Goal: Check status: Check status

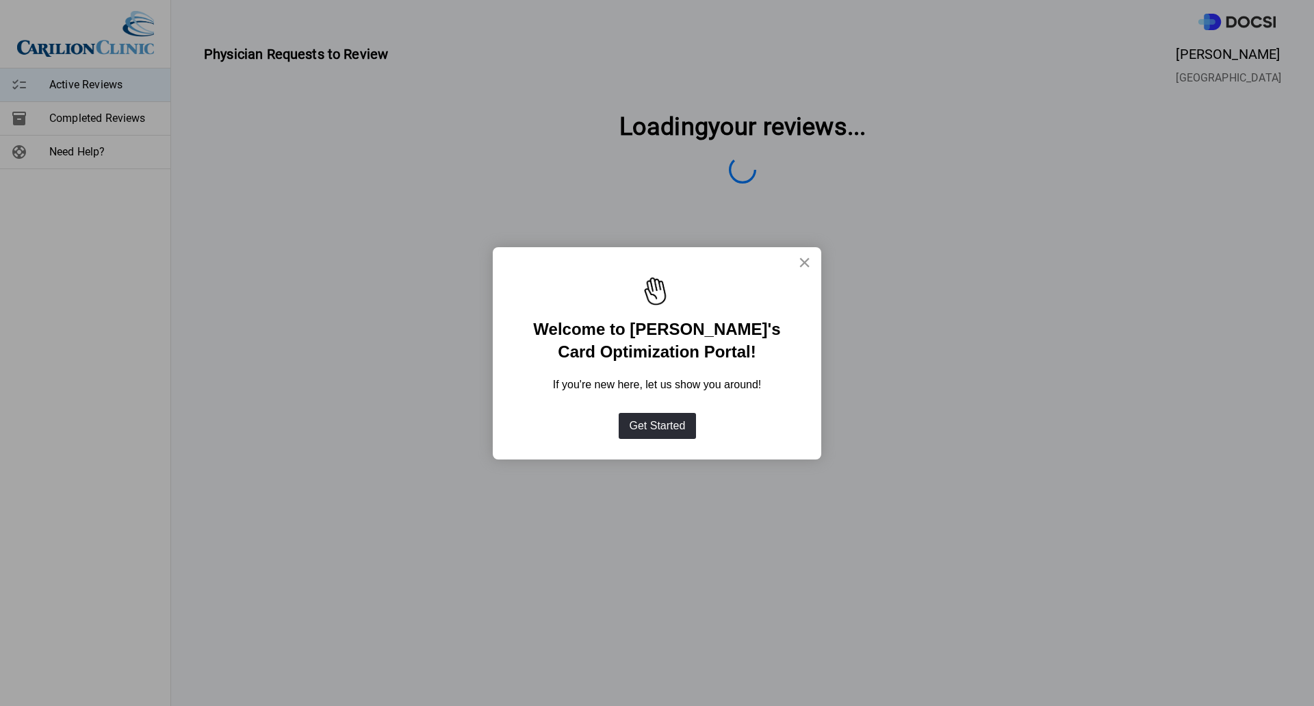
click at [804, 258] on button "×" at bounding box center [804, 262] width 13 height 22
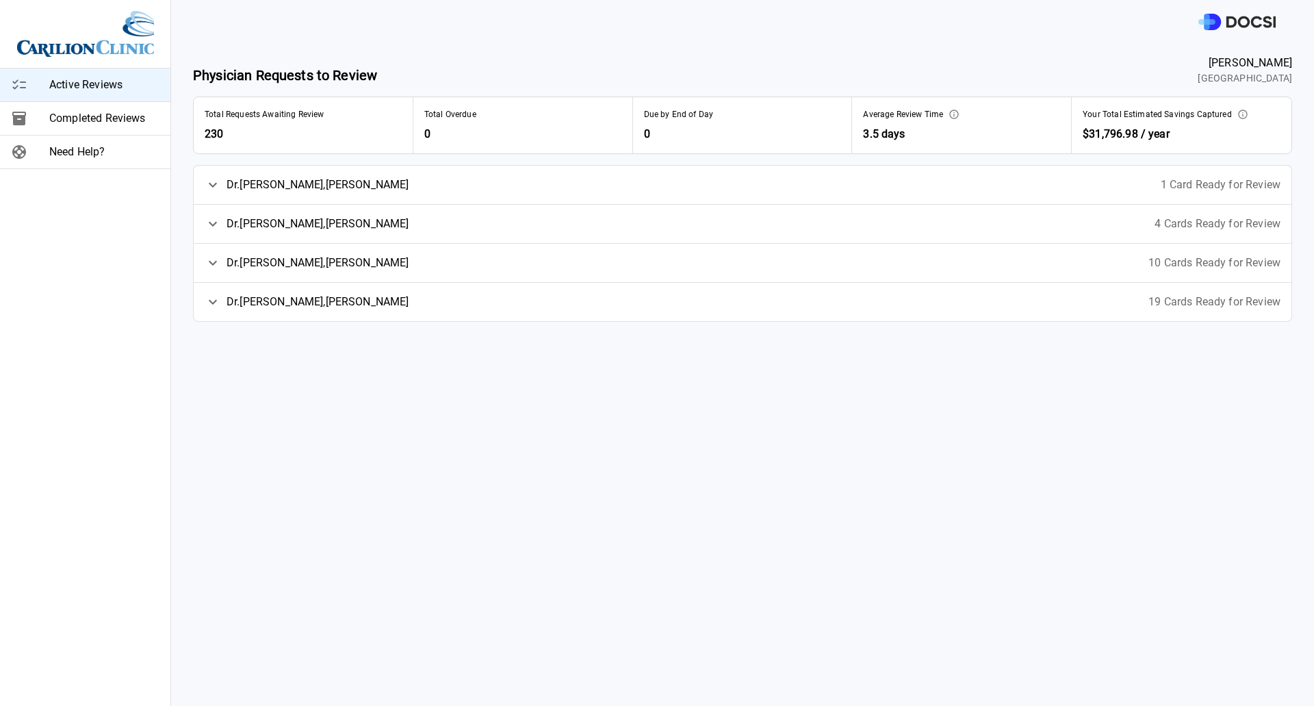
click at [246, 304] on span "[PERSON_NAME]" at bounding box center [318, 302] width 183 height 16
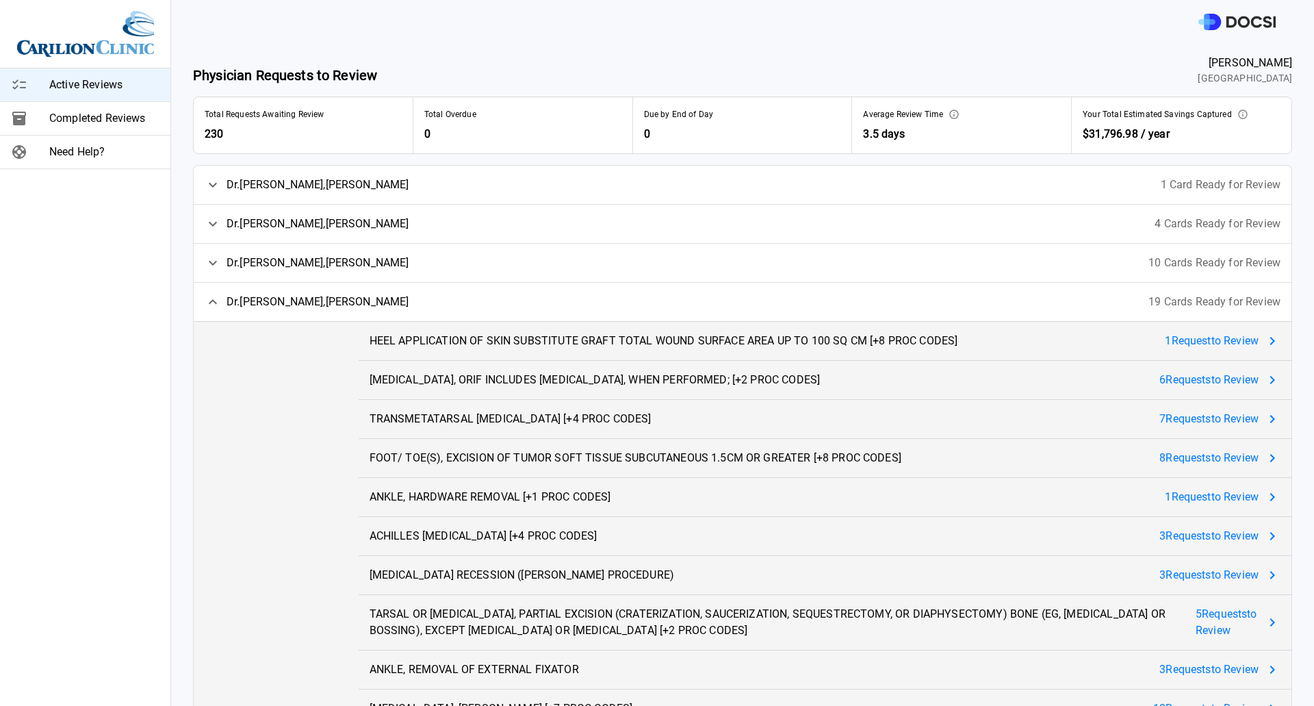
click at [285, 256] on span "[PERSON_NAME]" at bounding box center [318, 263] width 183 height 16
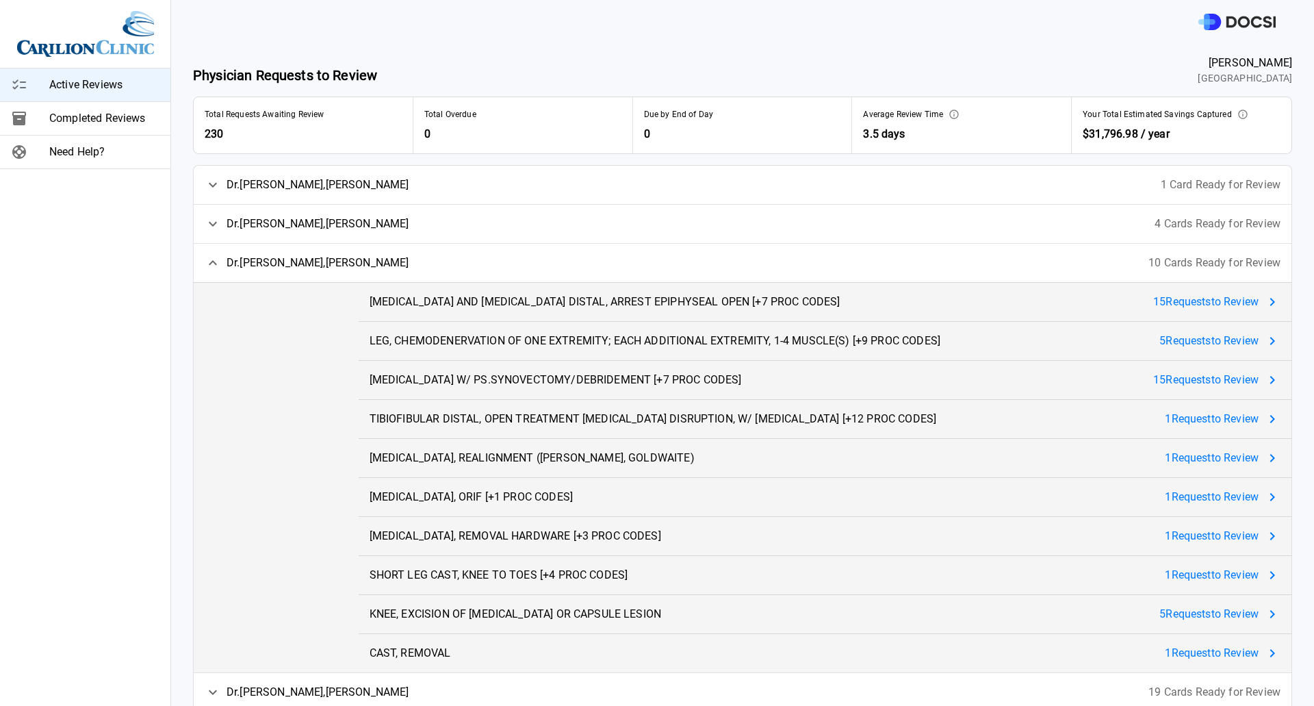
scroll to position [17, 0]
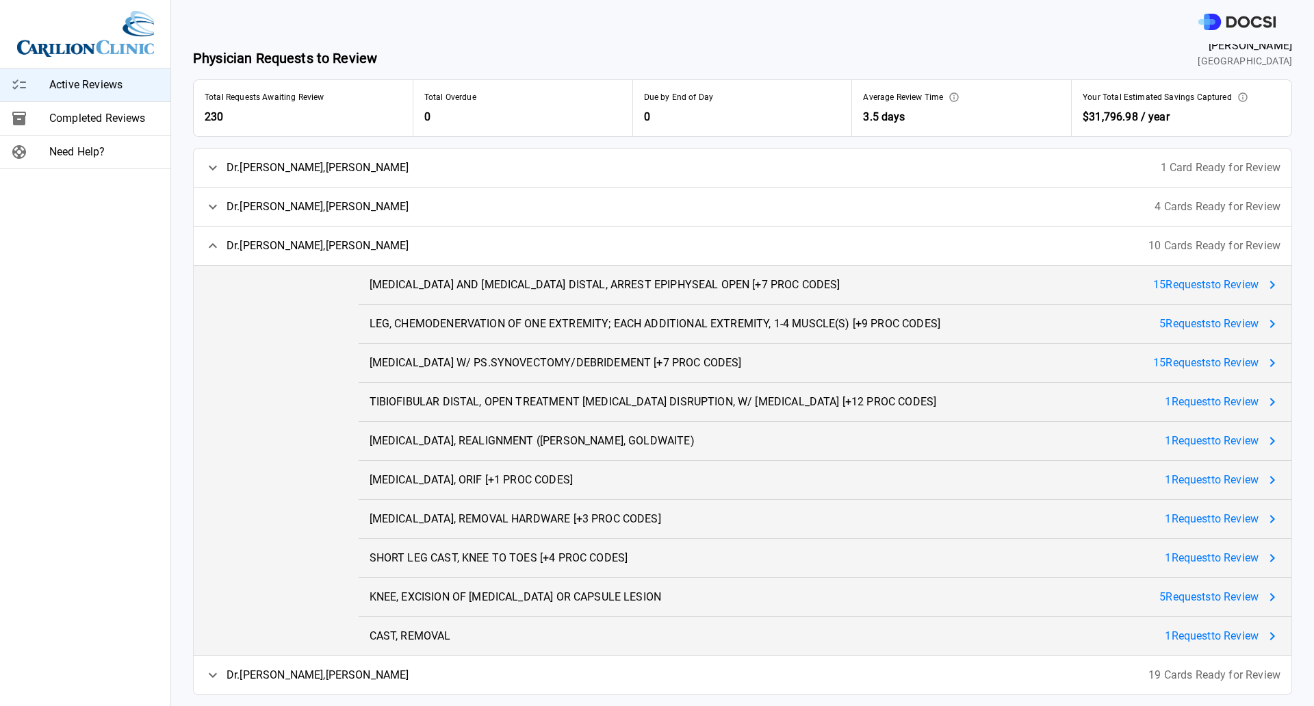
click at [289, 201] on span "[PERSON_NAME] , [PERSON_NAME]" at bounding box center [318, 207] width 183 height 16
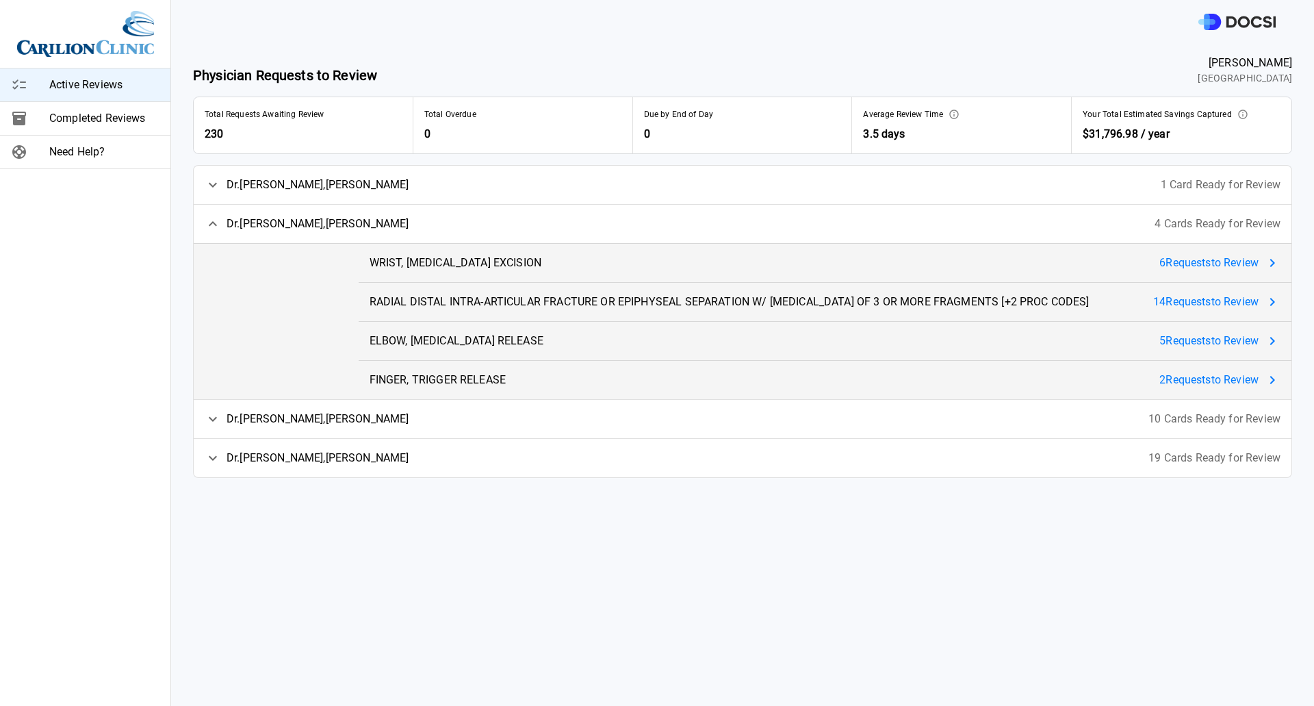
click at [322, 184] on div "[PERSON_NAME] 1 Card Ready for Review" at bounding box center [743, 185] width 1098 height 38
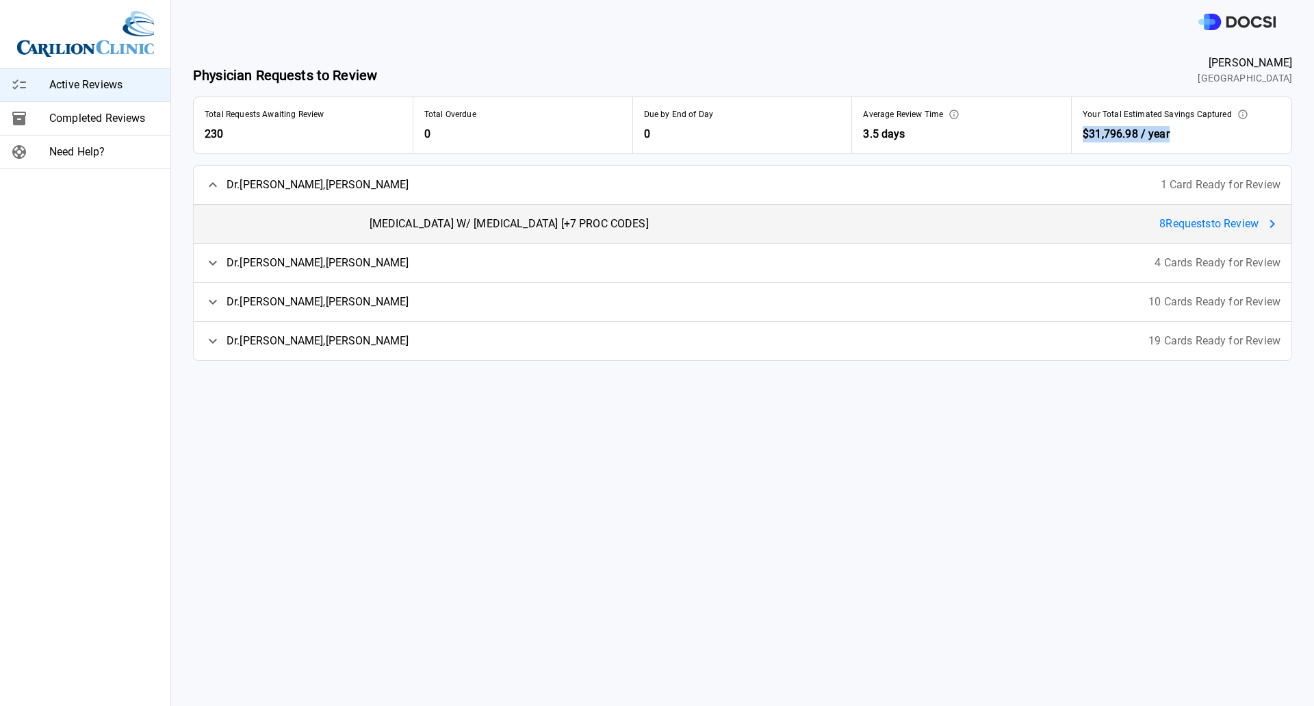
drag, startPoint x: 1076, startPoint y: 135, endPoint x: 1185, endPoint y: 135, distance: 108.9
click at [1185, 135] on span "$31,796.98 / year" at bounding box center [1182, 134] width 198 height 16
click at [1215, 131] on span "$31,796.98 / year" at bounding box center [1182, 134] width 198 height 16
click at [1034, 36] on div at bounding box center [742, 22] width 1143 height 44
drag, startPoint x: 903, startPoint y: 135, endPoint x: 853, endPoint y: 134, distance: 50.0
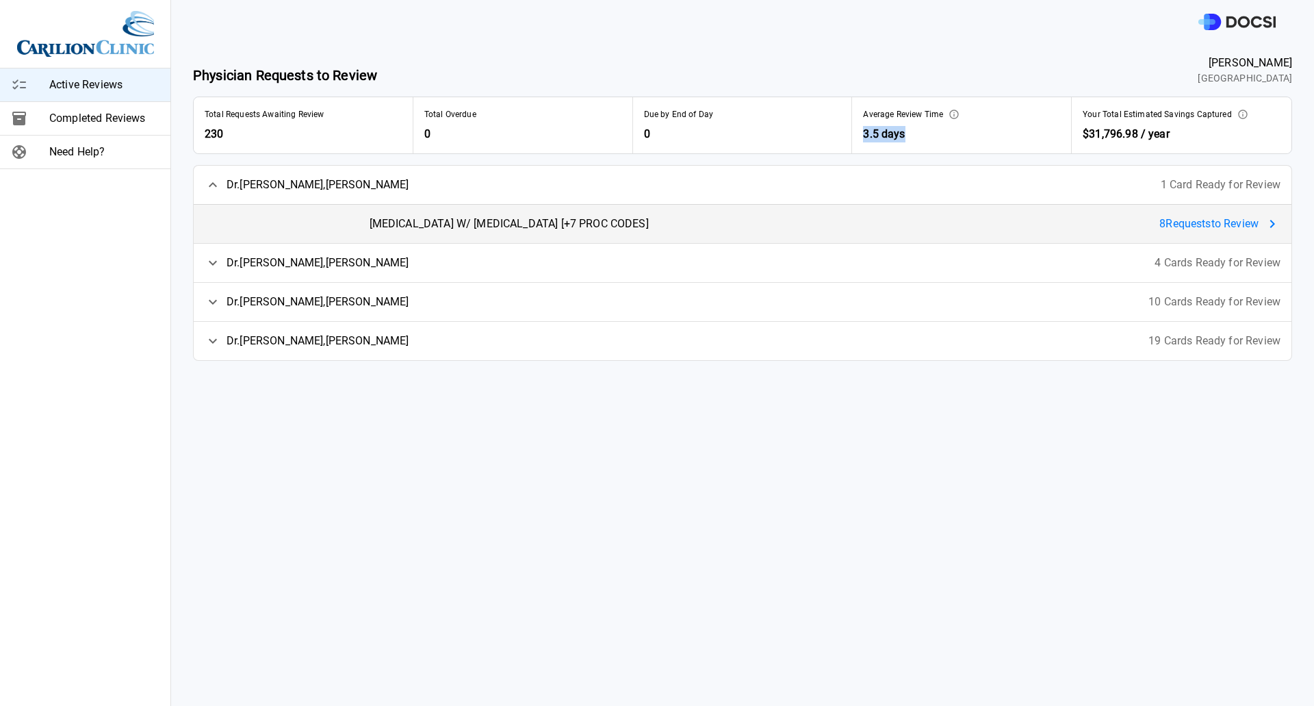
click at [853, 134] on div "Average Review Time 3.5 days" at bounding box center [962, 125] width 220 height 56
click at [805, 15] on div at bounding box center [742, 22] width 1143 height 44
